Goal: Check status: Check status

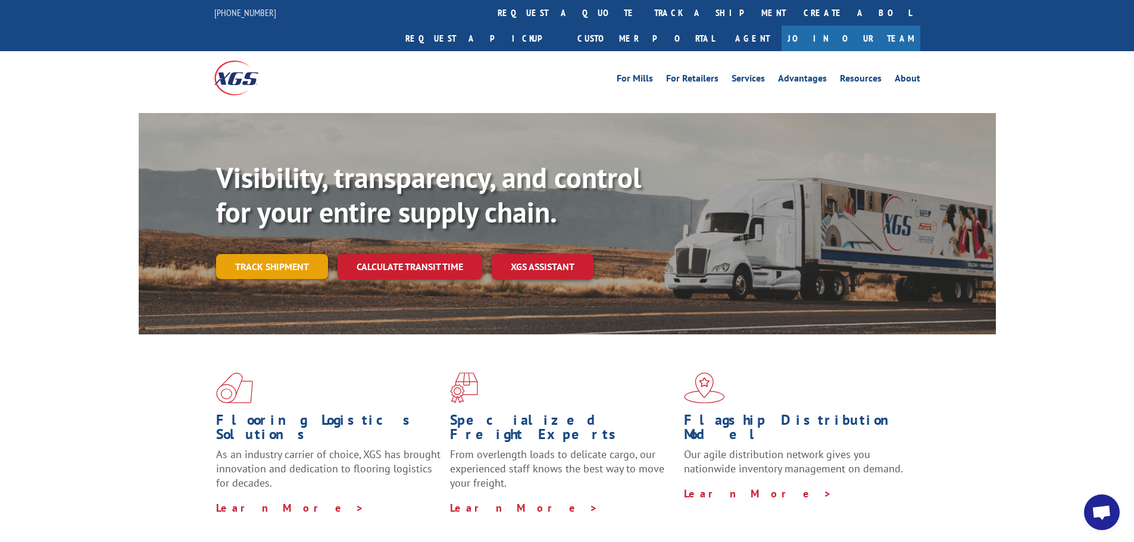
click at [249, 254] on link "Track shipment" at bounding box center [272, 266] width 112 height 25
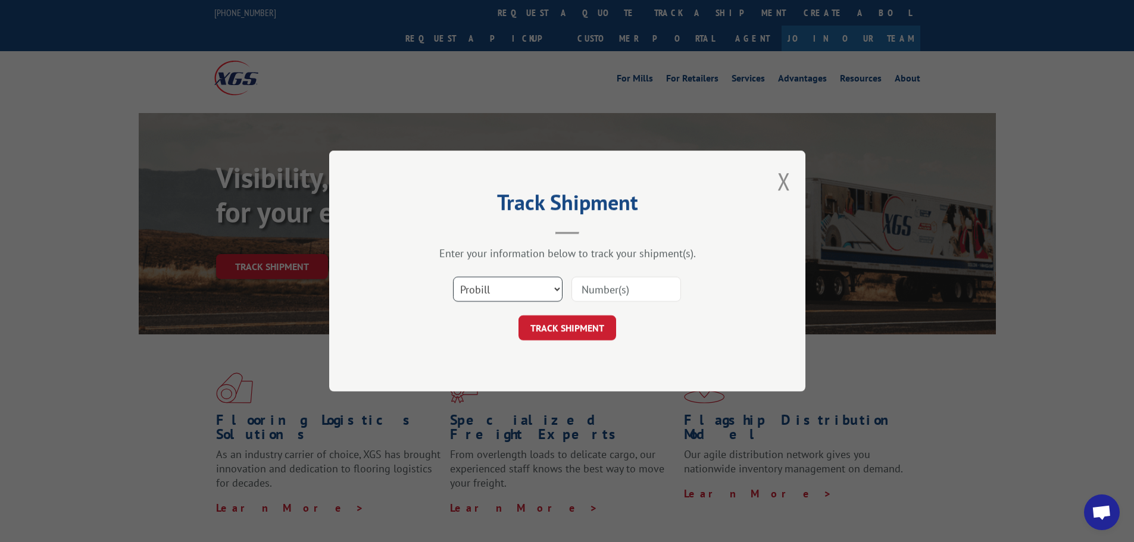
click at [555, 287] on select "Select category... Probill BOL PO" at bounding box center [508, 289] width 110 height 25
select select "bol"
click at [453, 277] on select "Select category... Probill BOL PO" at bounding box center [508, 289] width 110 height 25
click at [610, 293] on input at bounding box center [627, 289] width 110 height 25
paste input "6200044311"
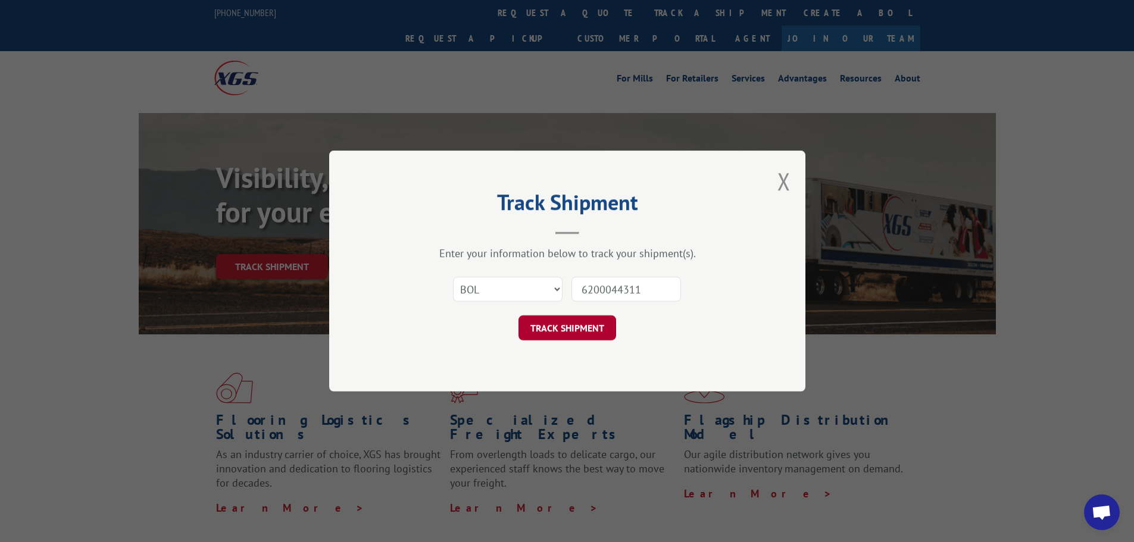
type input "6200044311"
click at [575, 327] on button "TRACK SHIPMENT" at bounding box center [568, 328] width 98 height 25
